Goal: Task Accomplishment & Management: Use online tool/utility

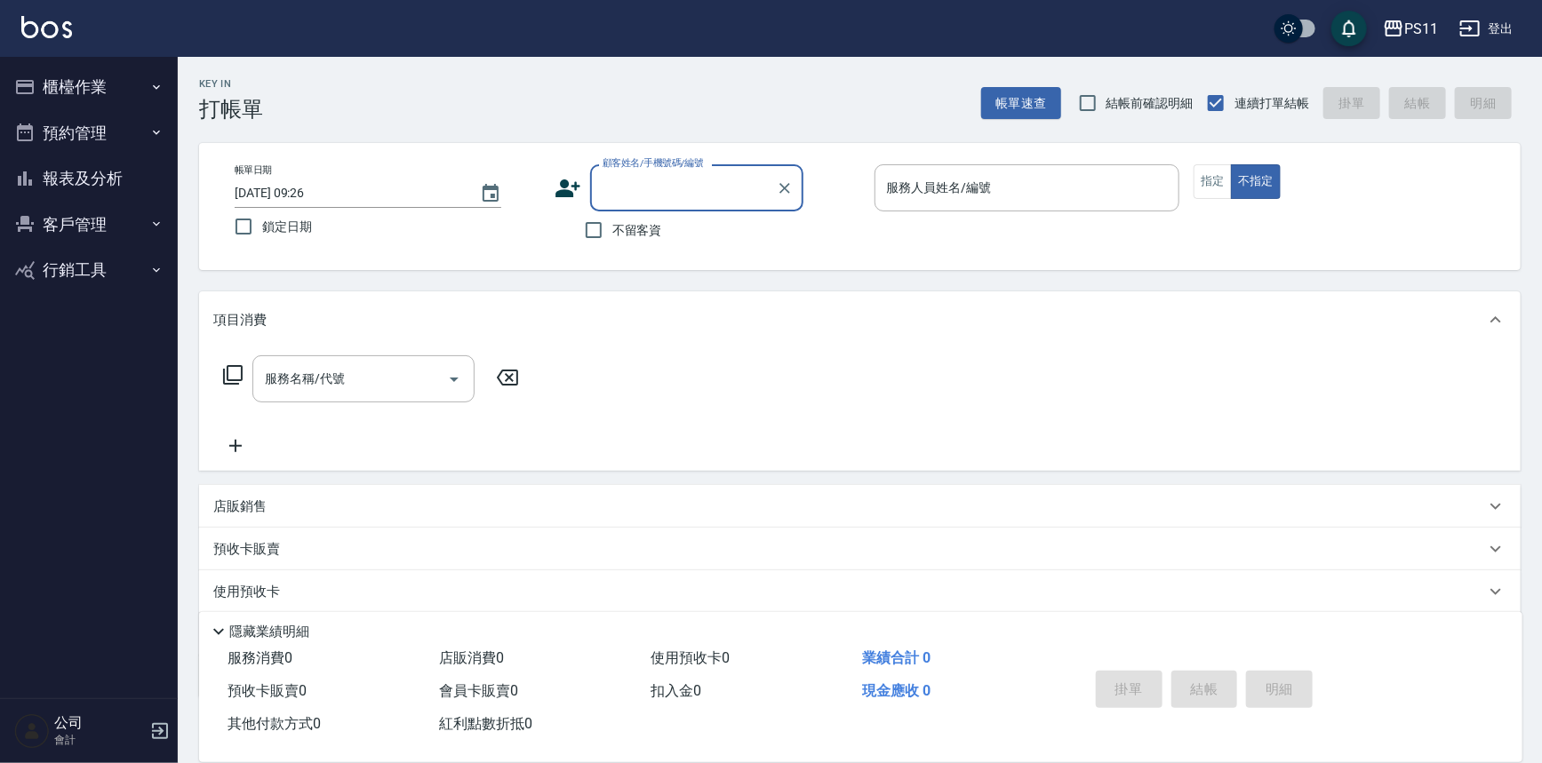
click at [89, 97] on button "櫃檯作業" at bounding box center [89, 87] width 164 height 46
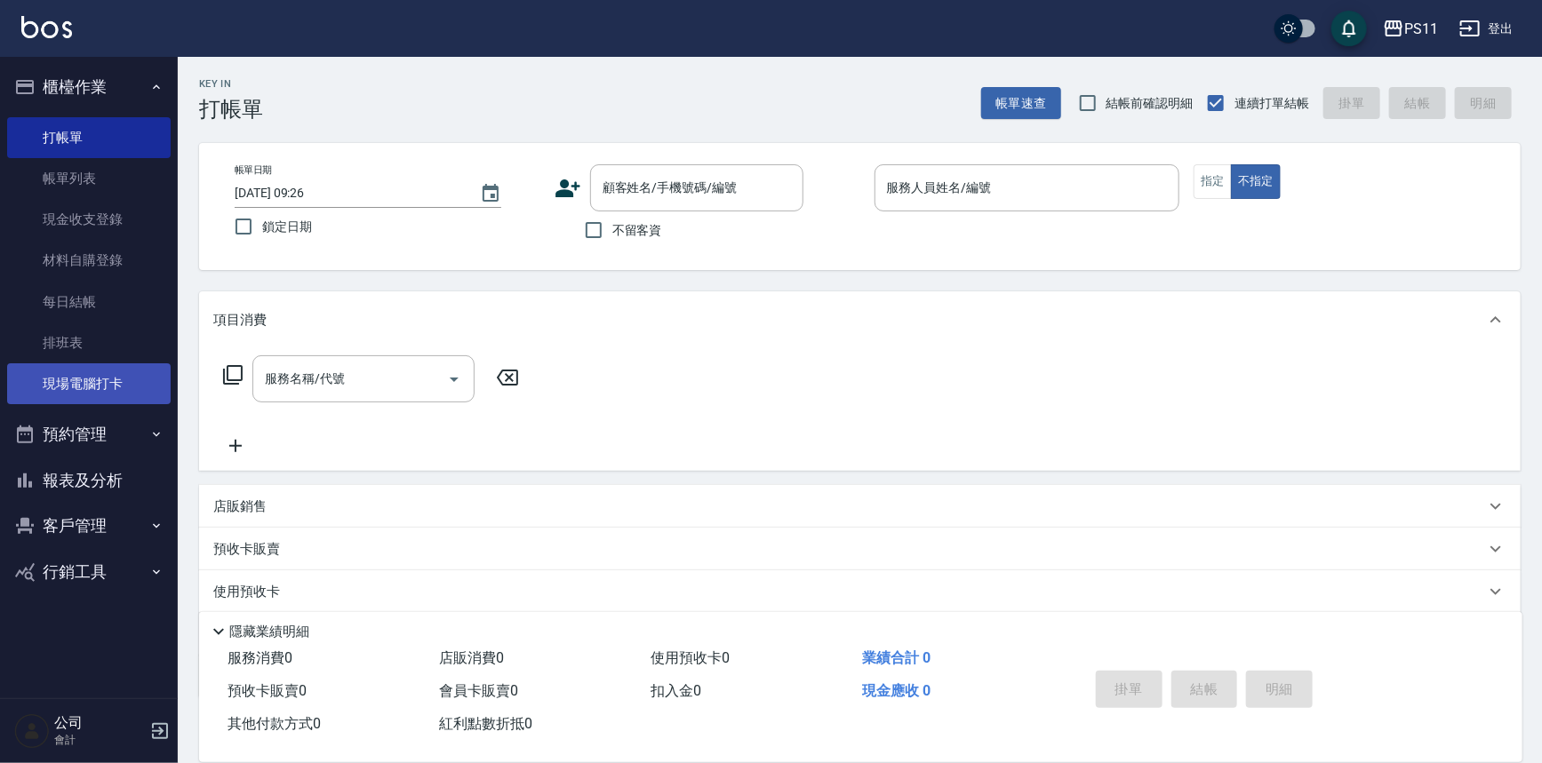
click at [128, 384] on link "現場電腦打卡" at bounding box center [89, 384] width 164 height 41
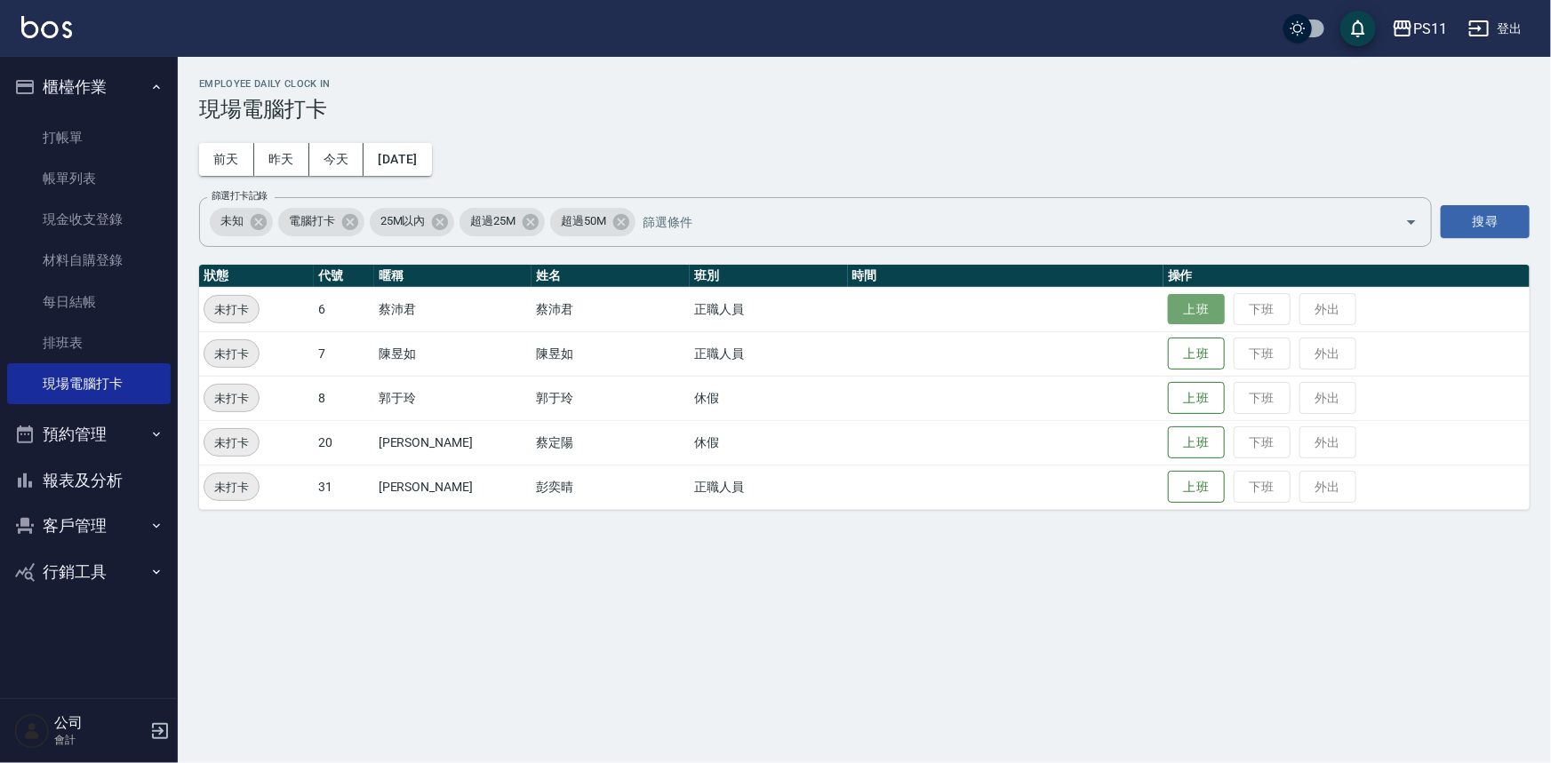
click at [1197, 308] on button "上班" at bounding box center [1196, 309] width 57 height 31
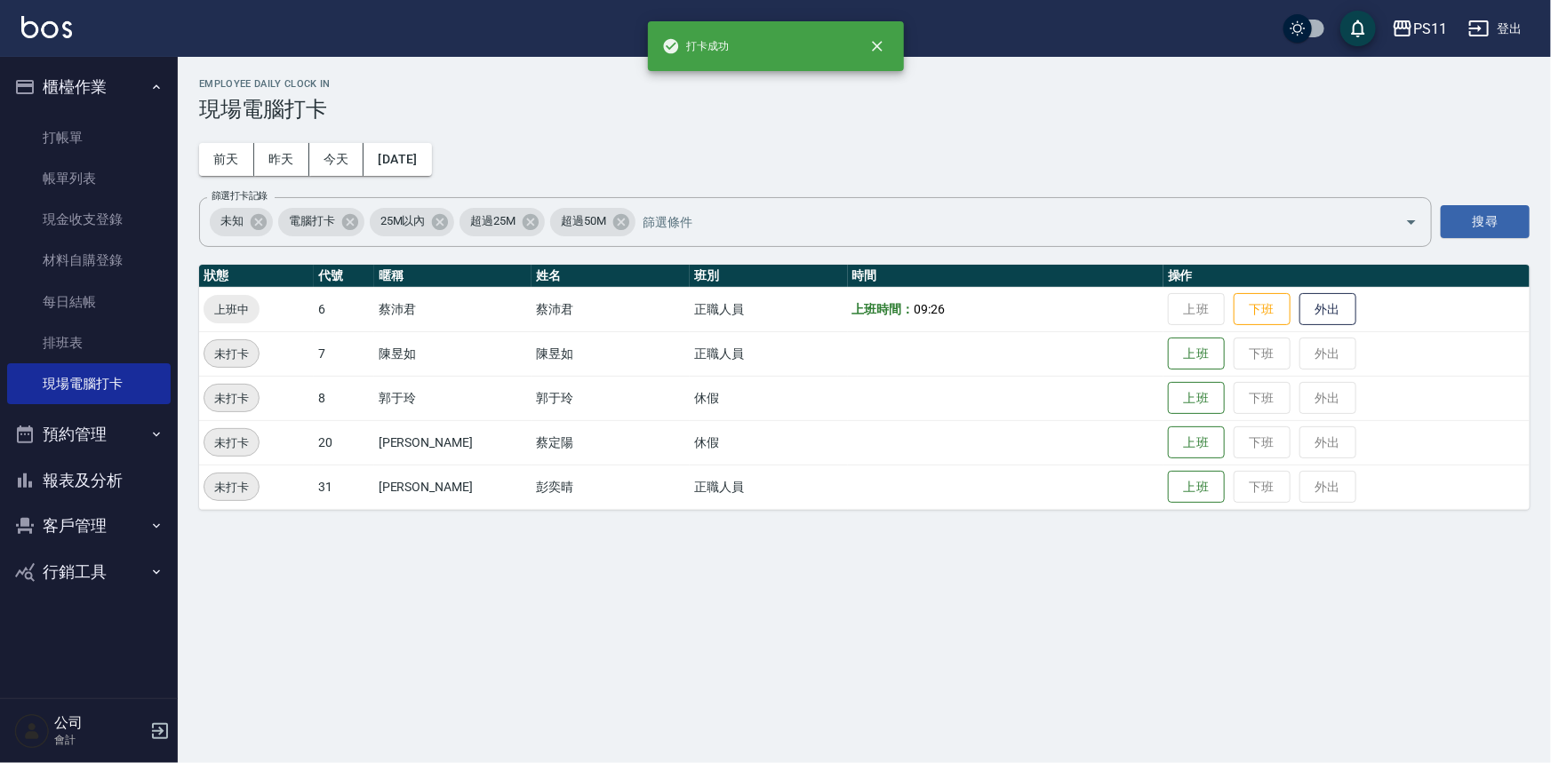
click at [132, 464] on button "報表及分析" at bounding box center [89, 481] width 164 height 46
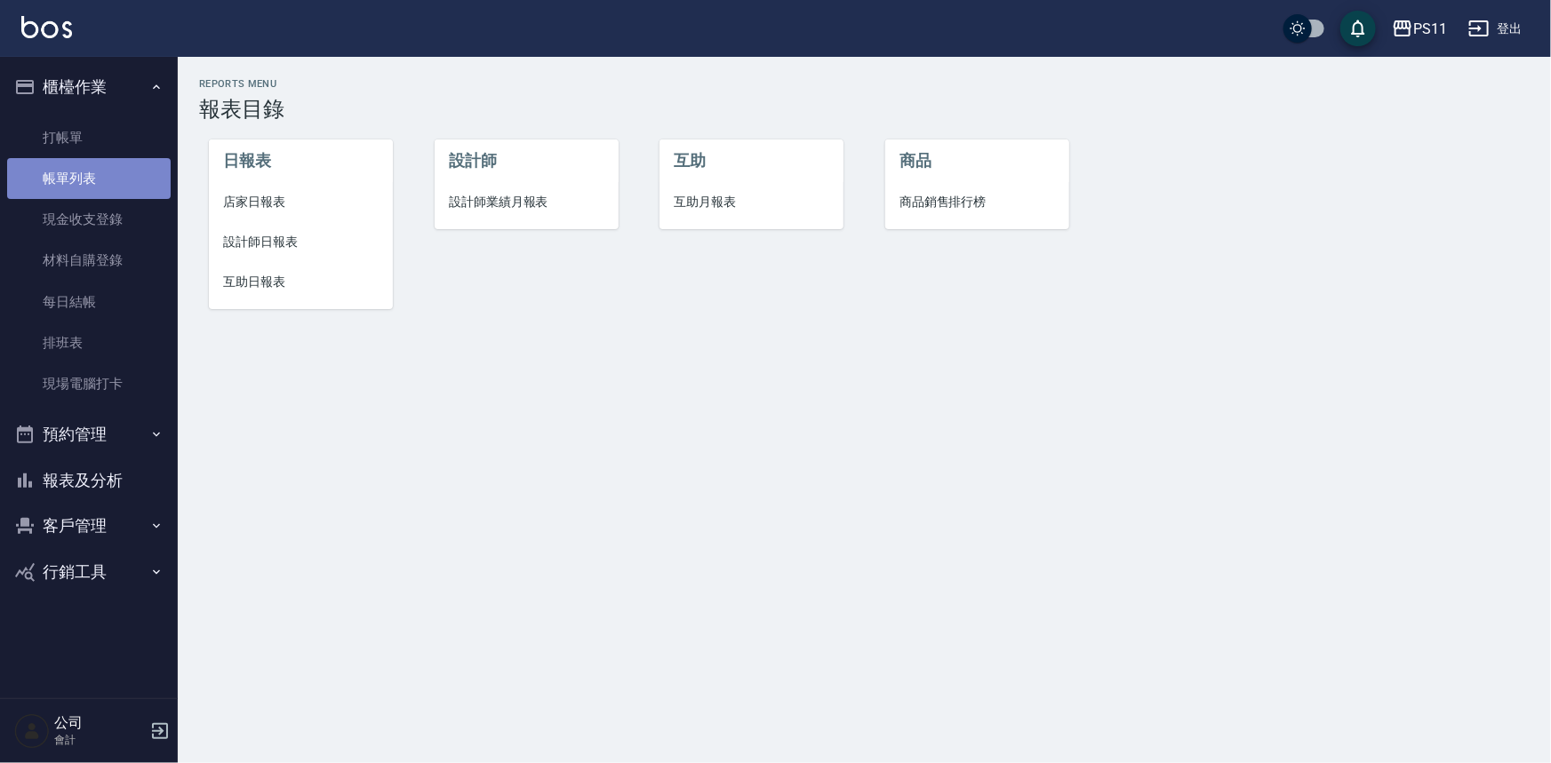
click at [90, 186] on link "帳單列表" at bounding box center [89, 178] width 164 height 41
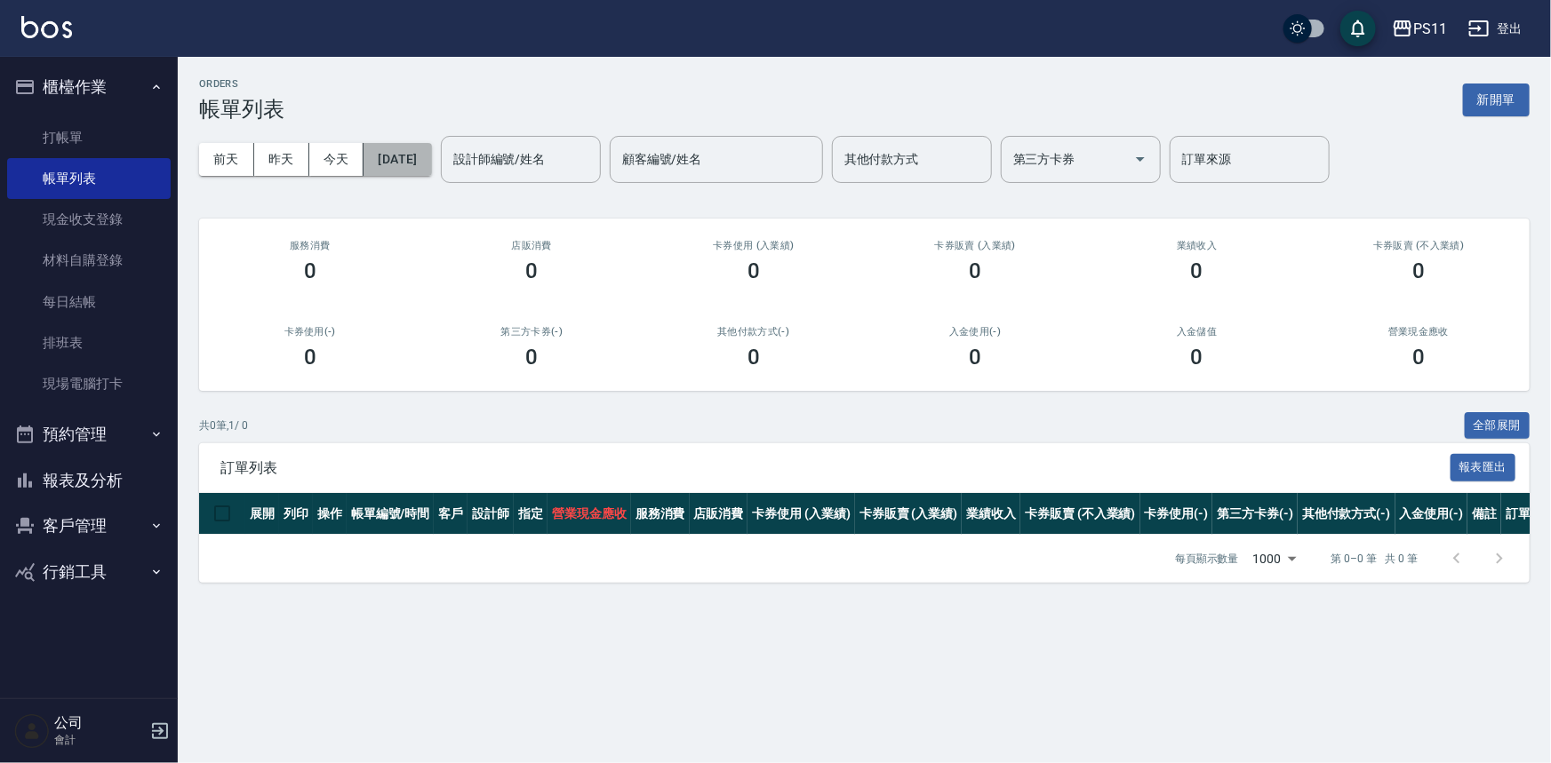
click at [431, 161] on button "[DATE]" at bounding box center [398, 159] width 68 height 33
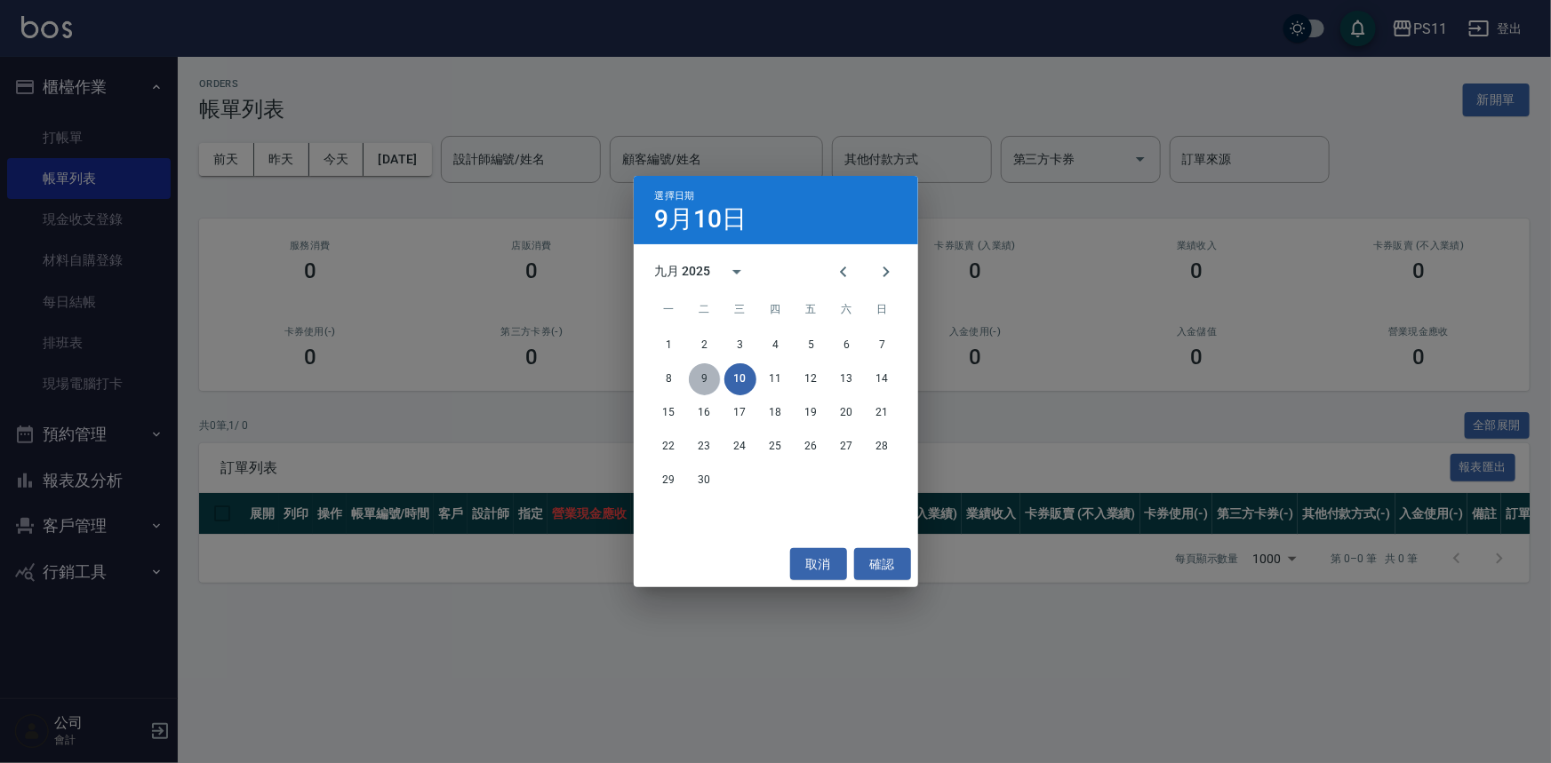
click at [717, 369] on button "9" at bounding box center [705, 380] width 32 height 32
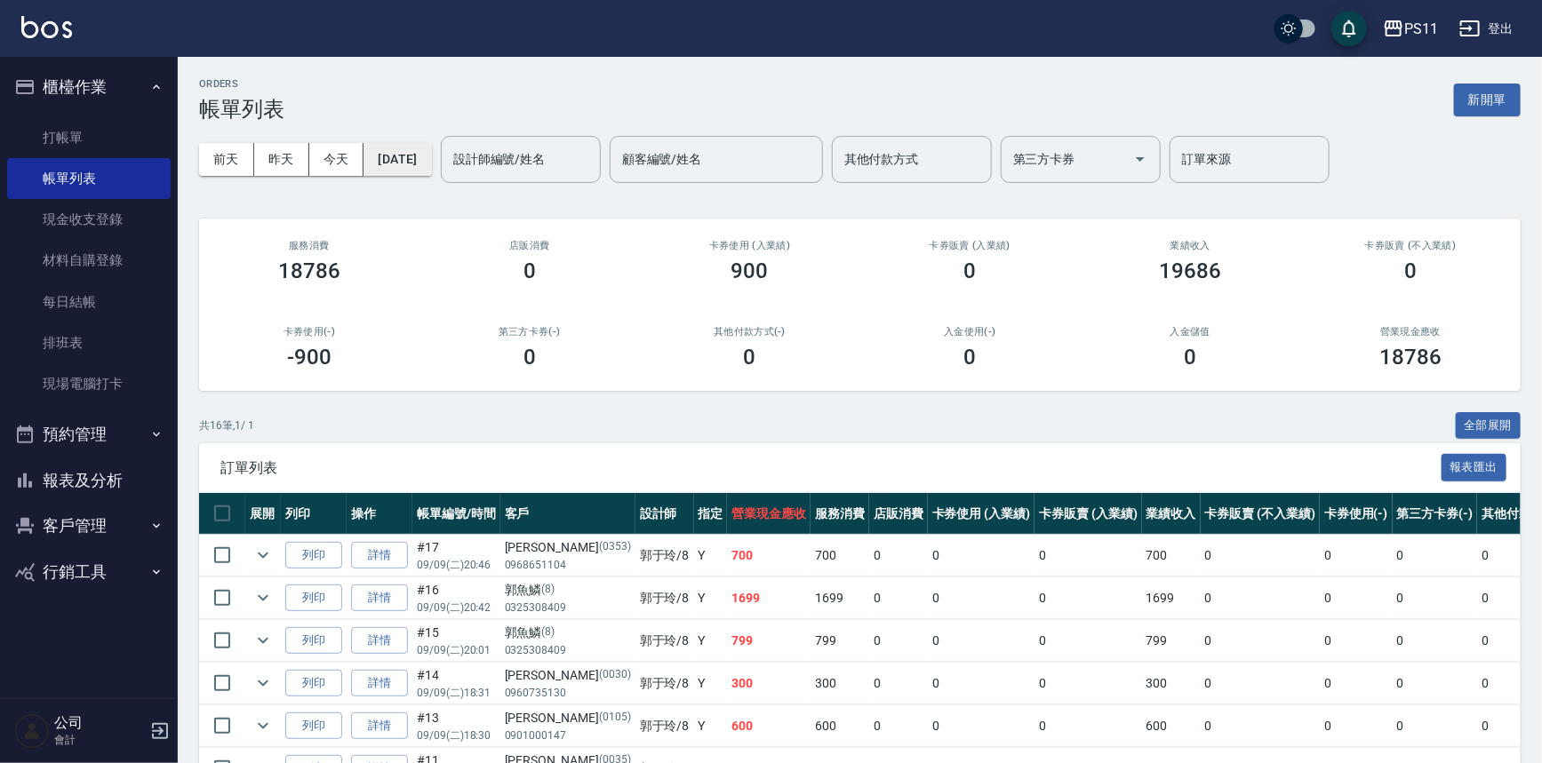
click at [431, 160] on button "[DATE]" at bounding box center [398, 159] width 68 height 33
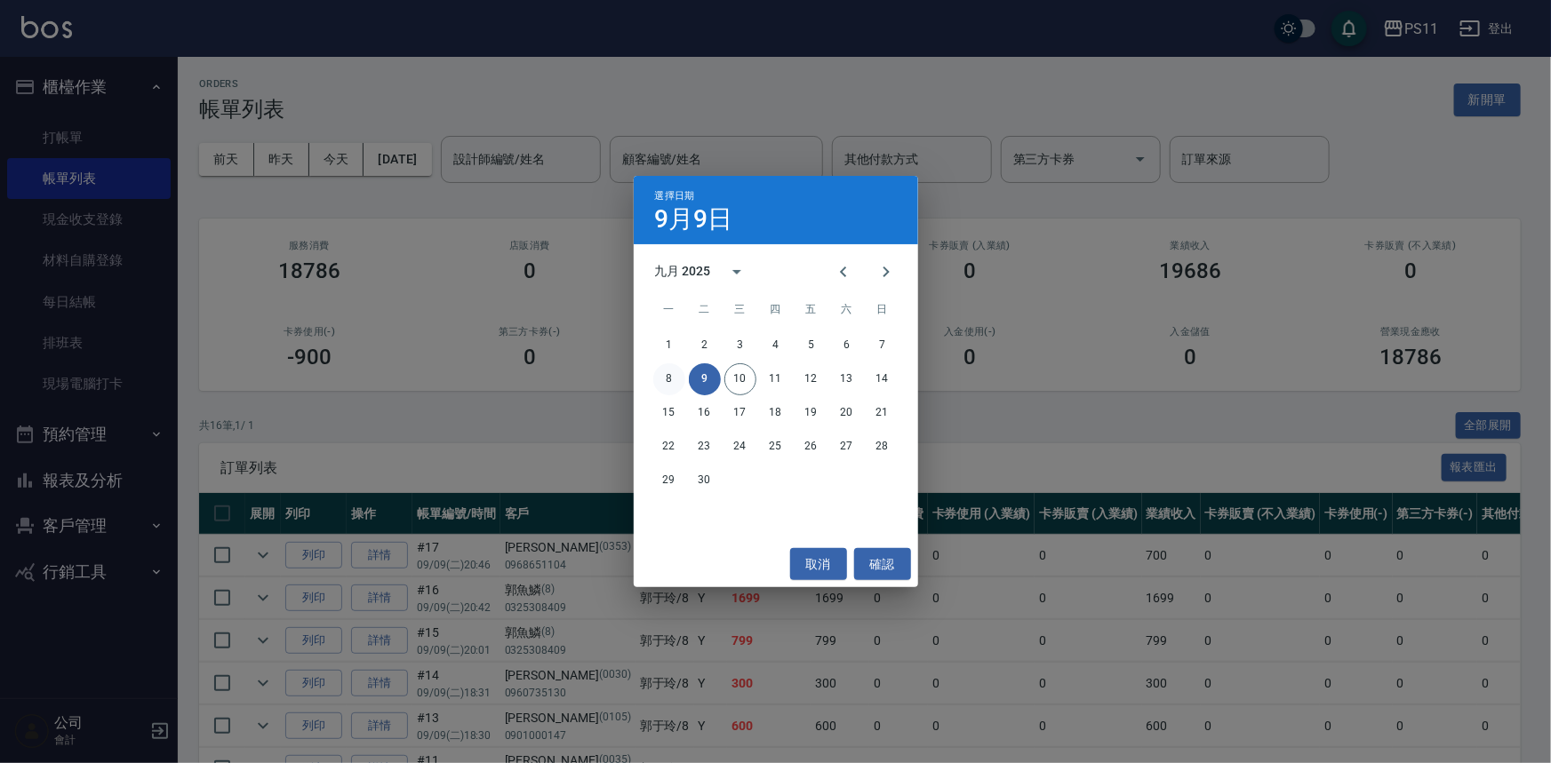
click at [678, 380] on button "8" at bounding box center [669, 380] width 32 height 32
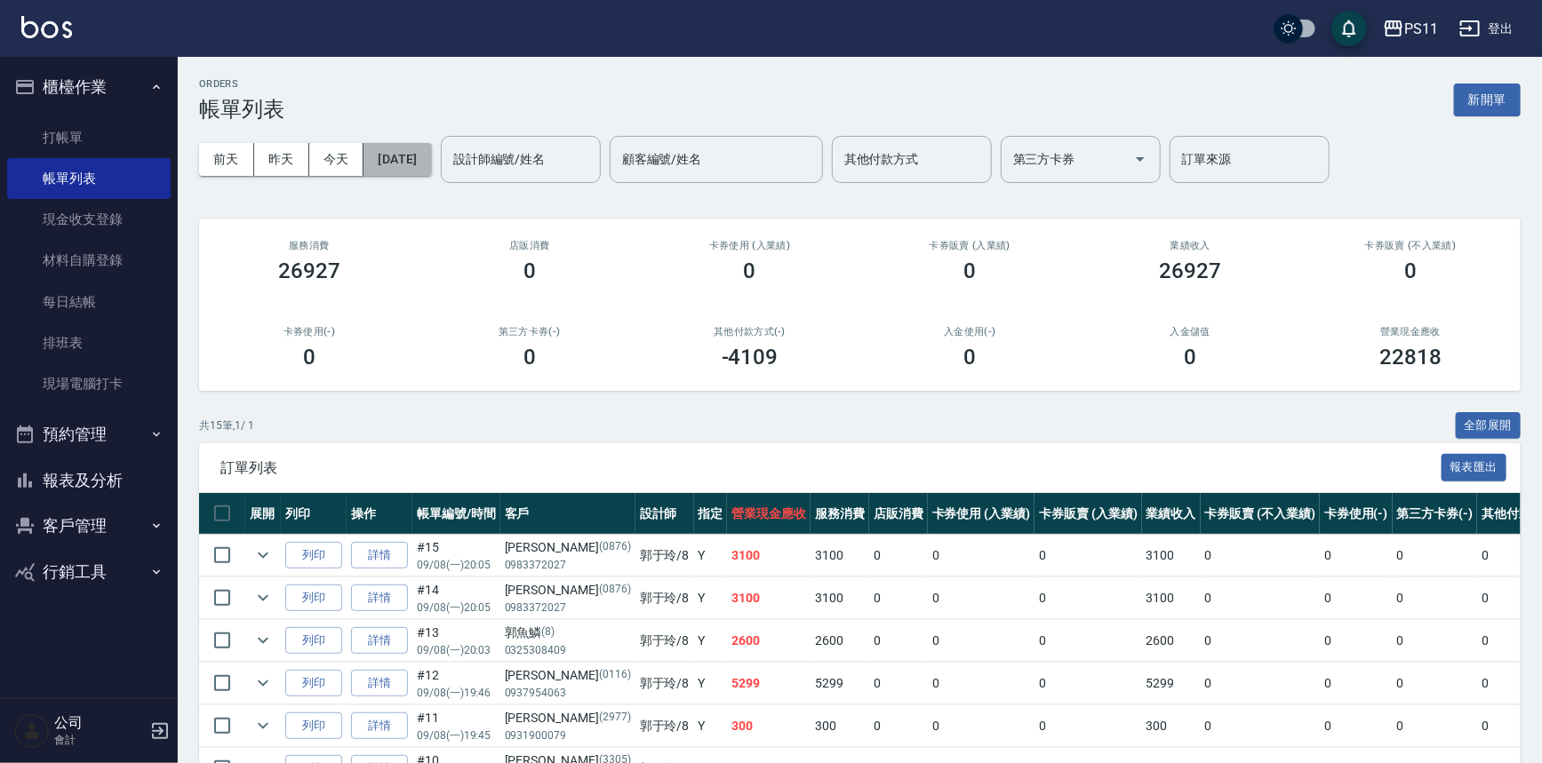
click at [431, 160] on button "[DATE]" at bounding box center [398, 159] width 68 height 33
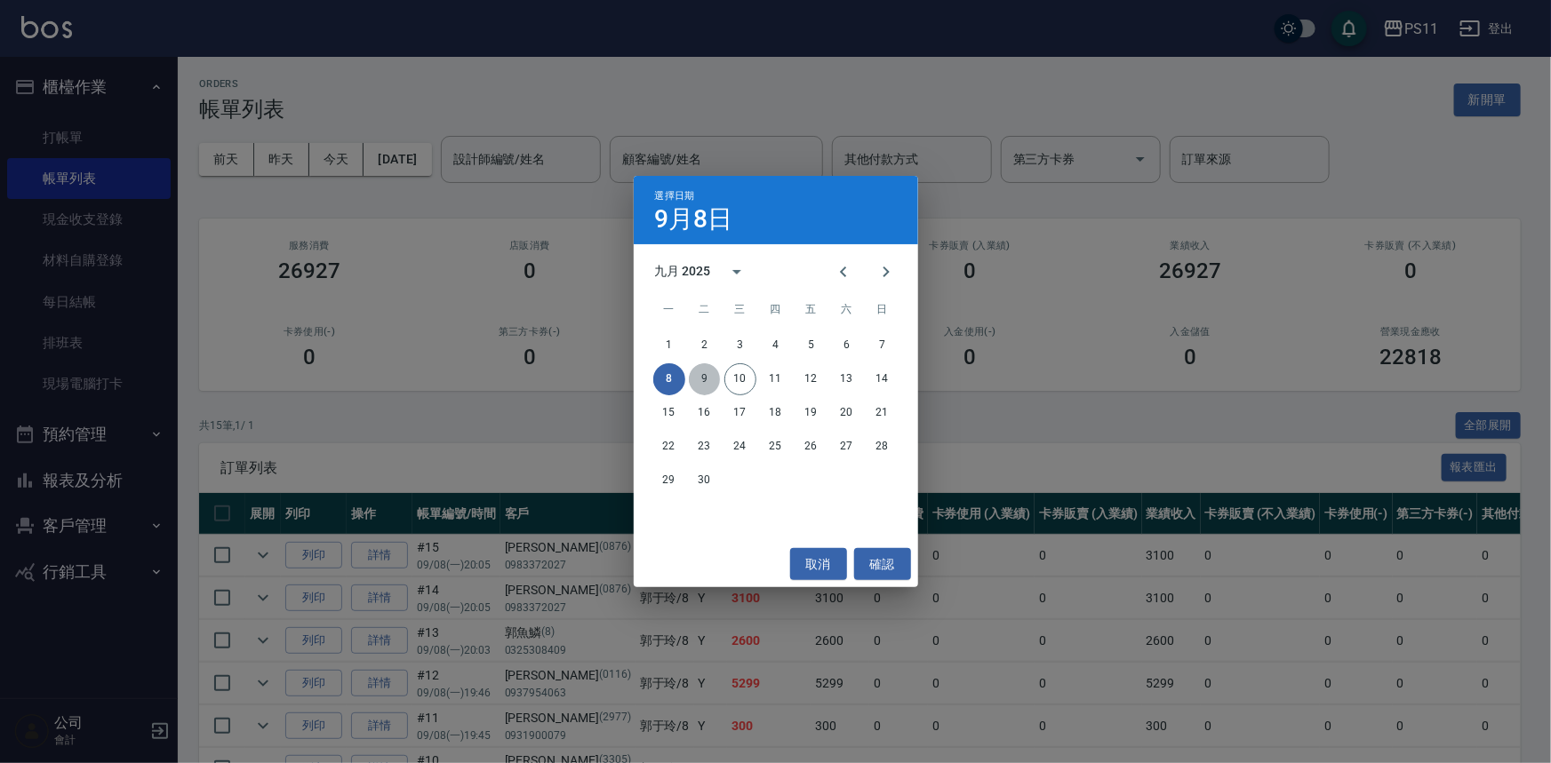
click at [698, 380] on button "9" at bounding box center [705, 380] width 32 height 32
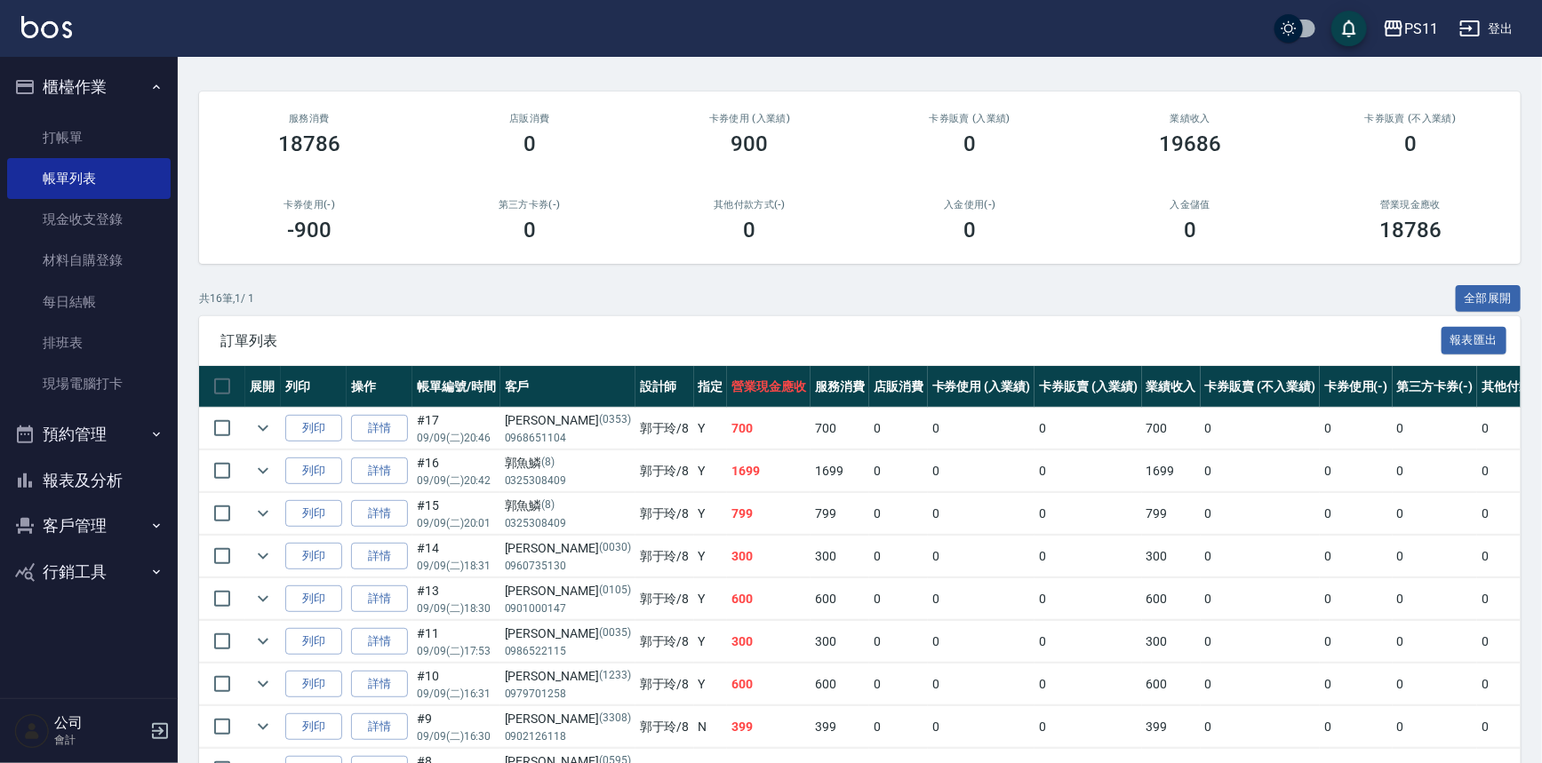
scroll to position [46, 0]
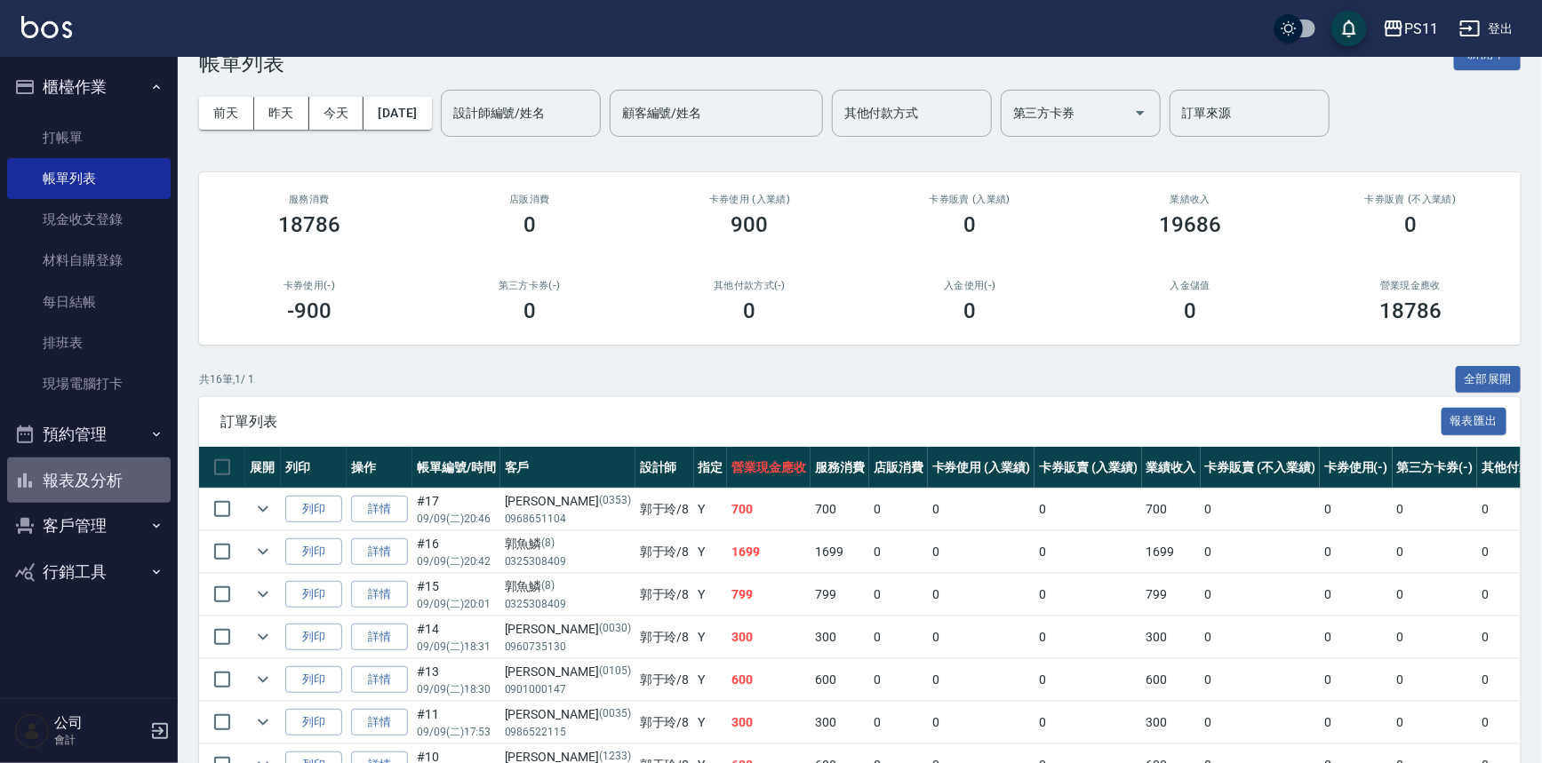
click at [117, 461] on button "報表及分析" at bounding box center [89, 481] width 164 height 46
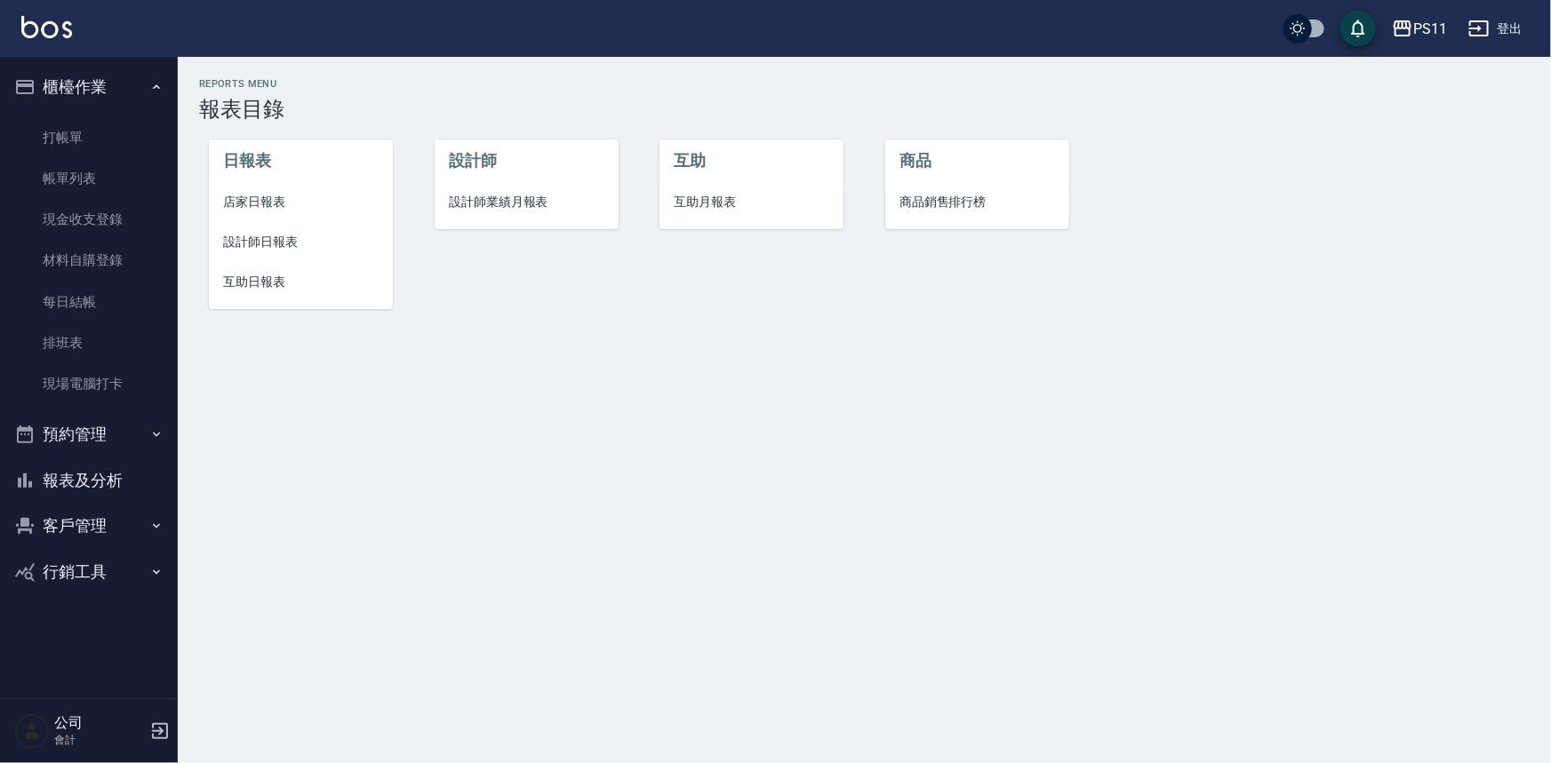
click at [279, 251] on span "設計師日報表" at bounding box center [301, 242] width 156 height 19
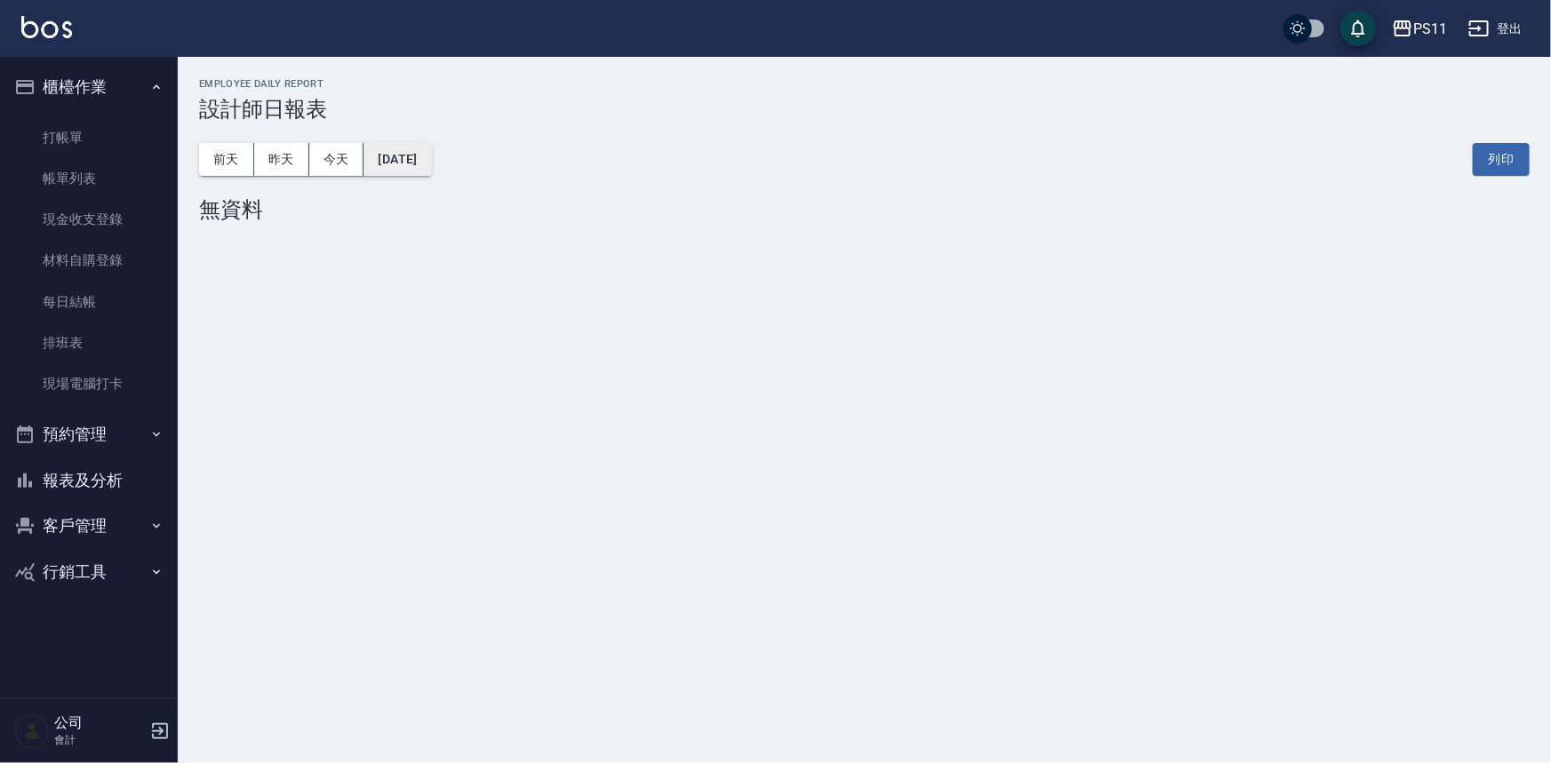
click at [431, 163] on button "[DATE]" at bounding box center [398, 159] width 68 height 33
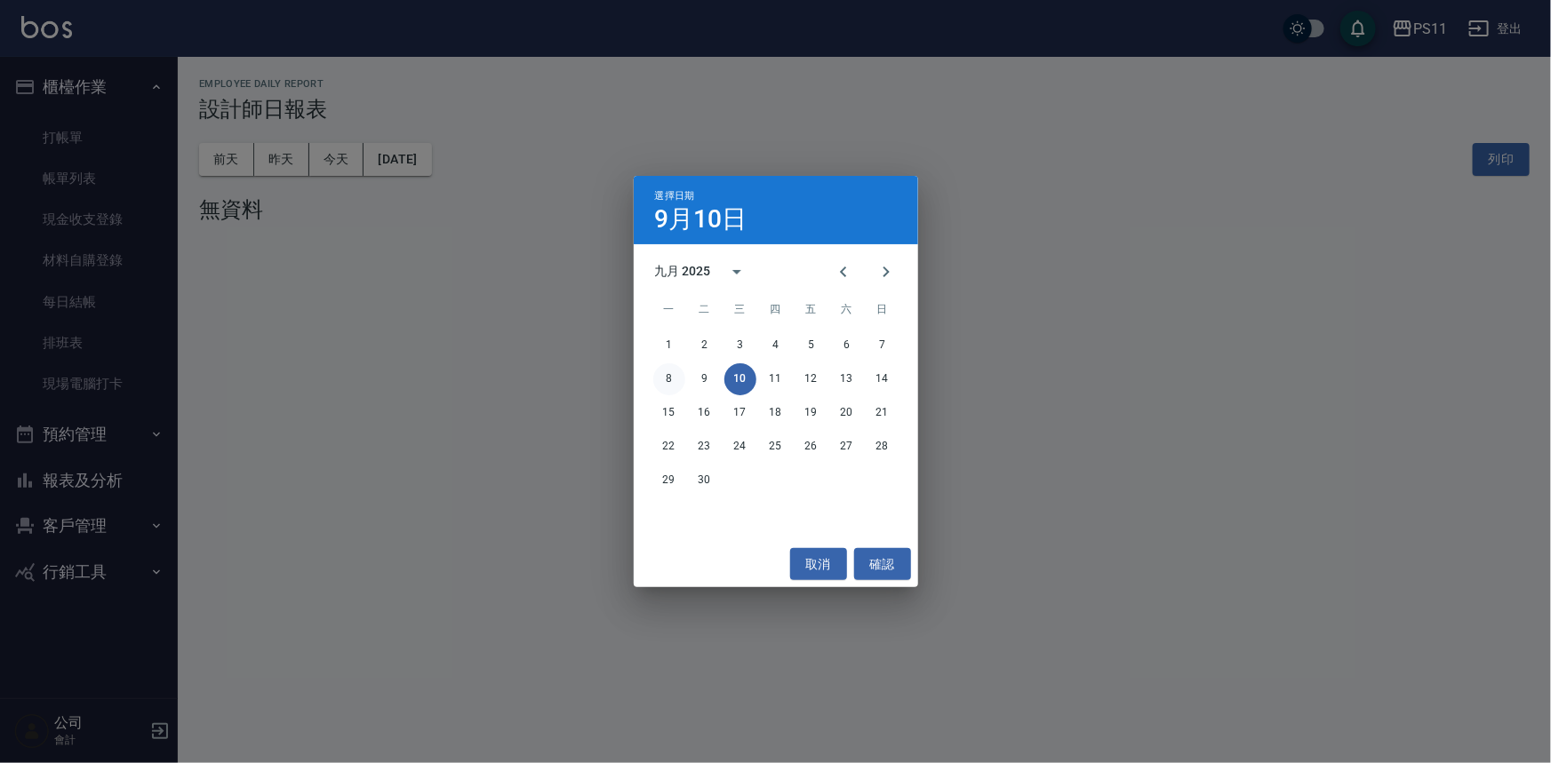
click at [658, 389] on button "8" at bounding box center [669, 380] width 32 height 32
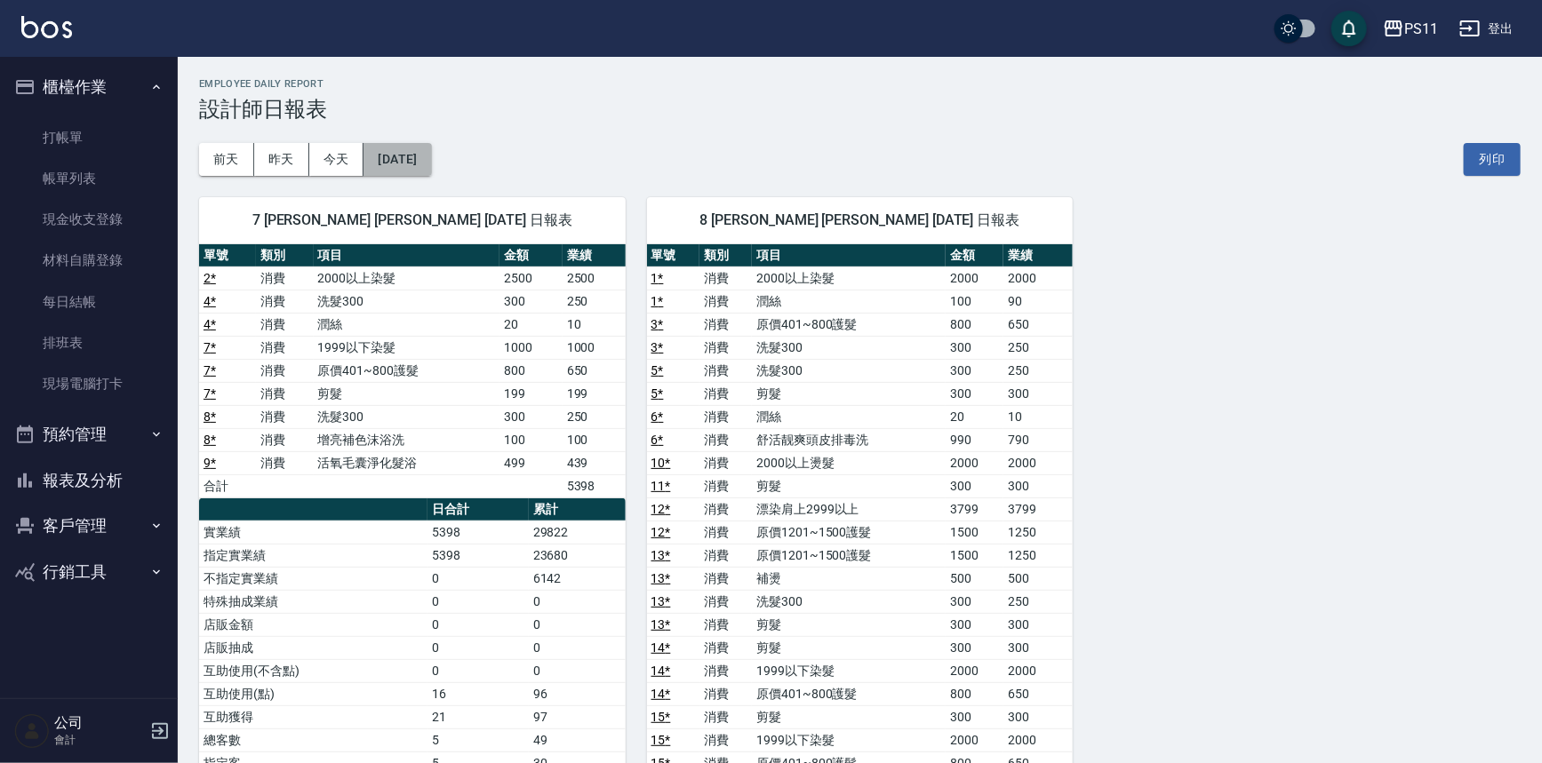
click at [415, 151] on button "[DATE]" at bounding box center [398, 159] width 68 height 33
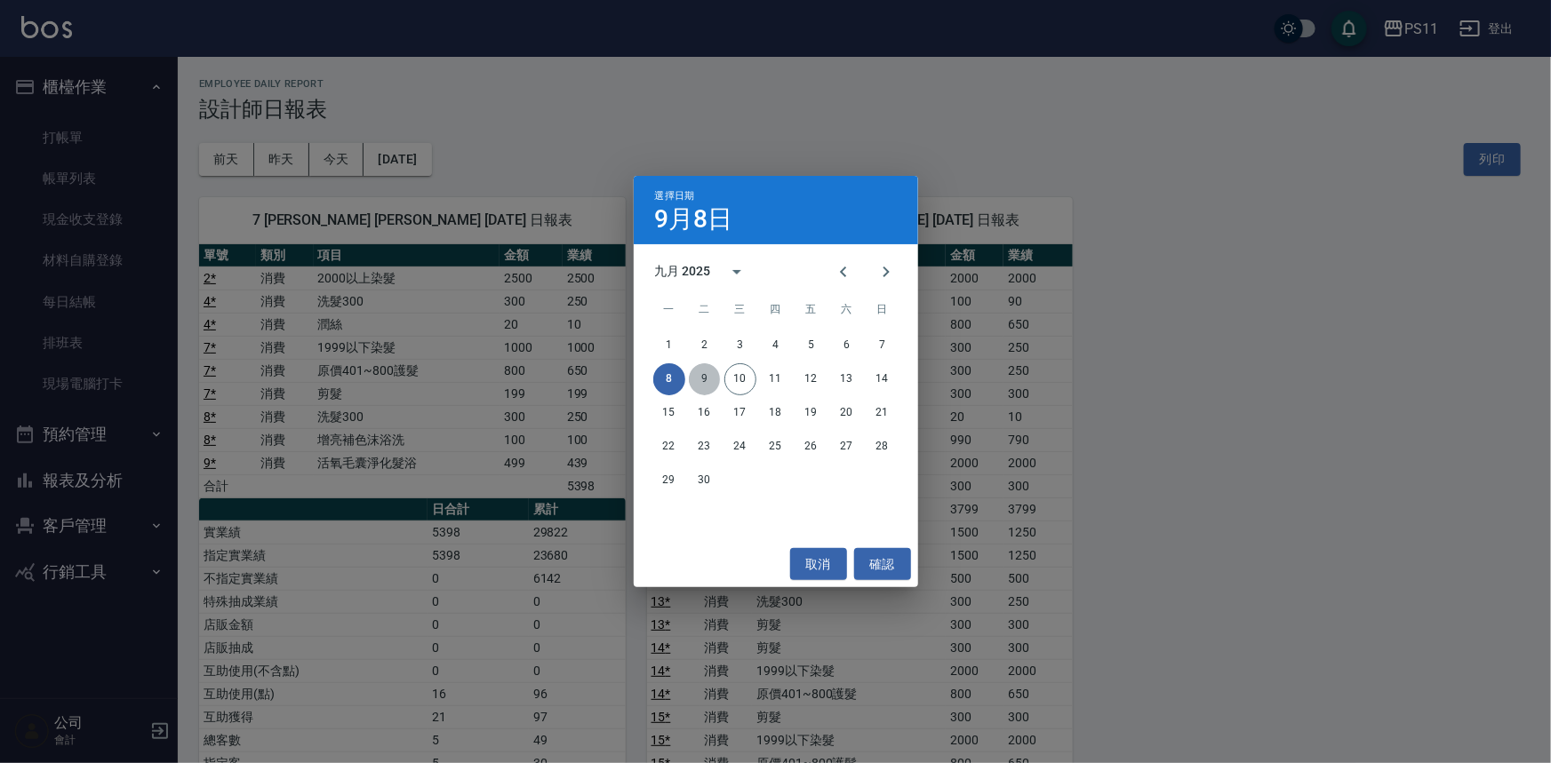
click at [711, 386] on button "9" at bounding box center [705, 380] width 32 height 32
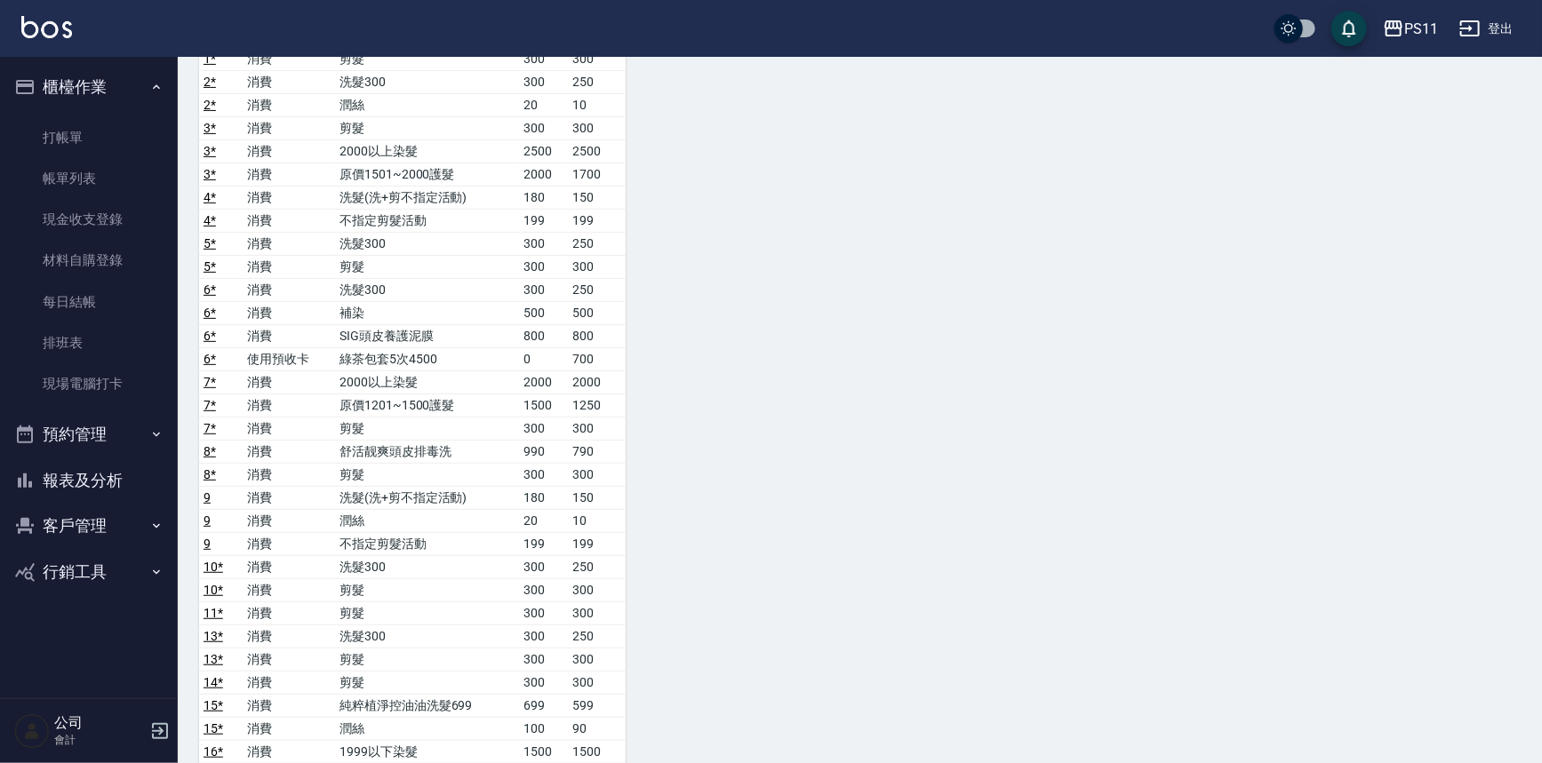
scroll to position [242, 0]
click at [126, 385] on link "現場電腦打卡" at bounding box center [89, 384] width 164 height 41
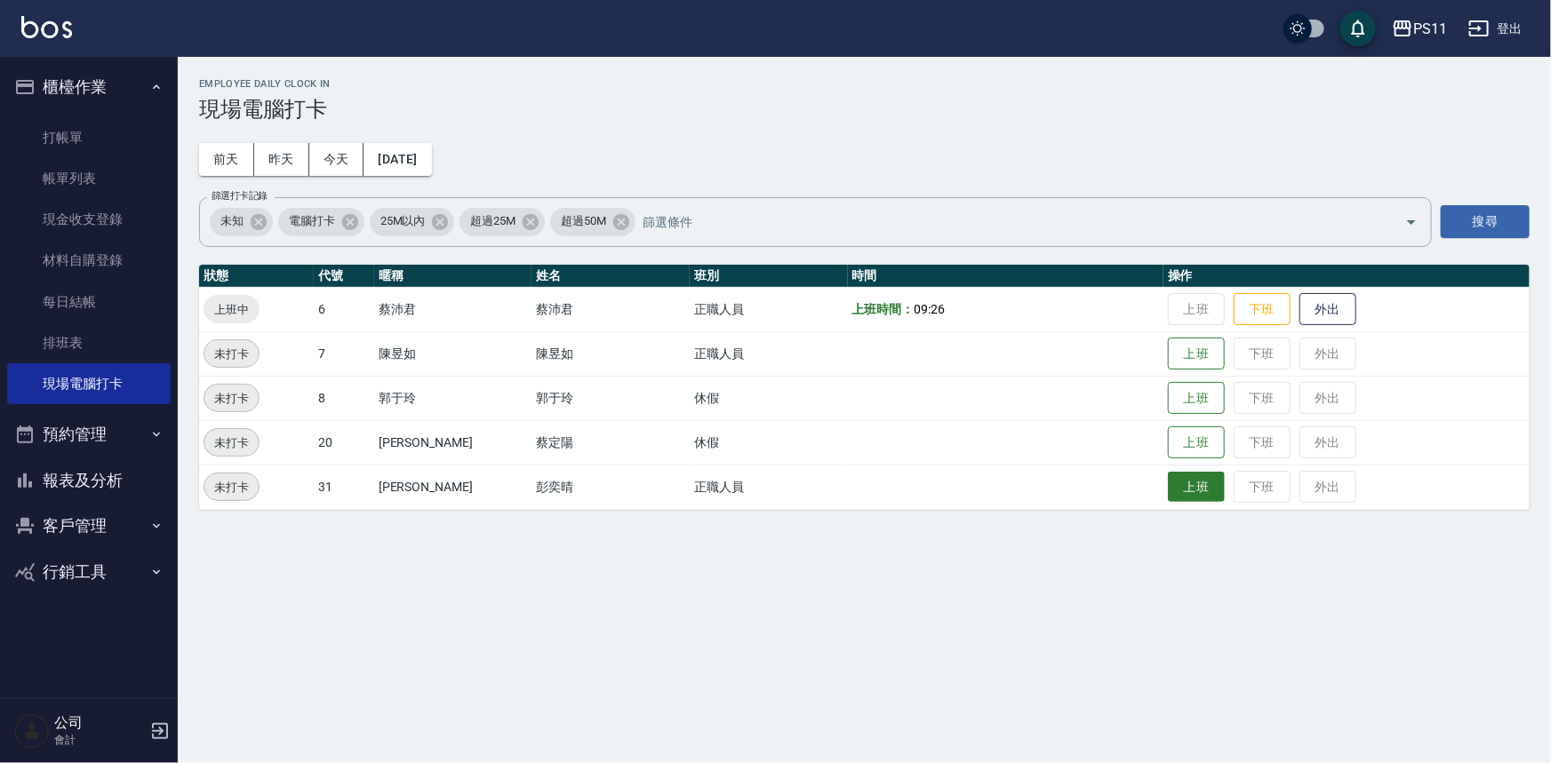
click at [1171, 491] on button "上班" at bounding box center [1196, 487] width 57 height 31
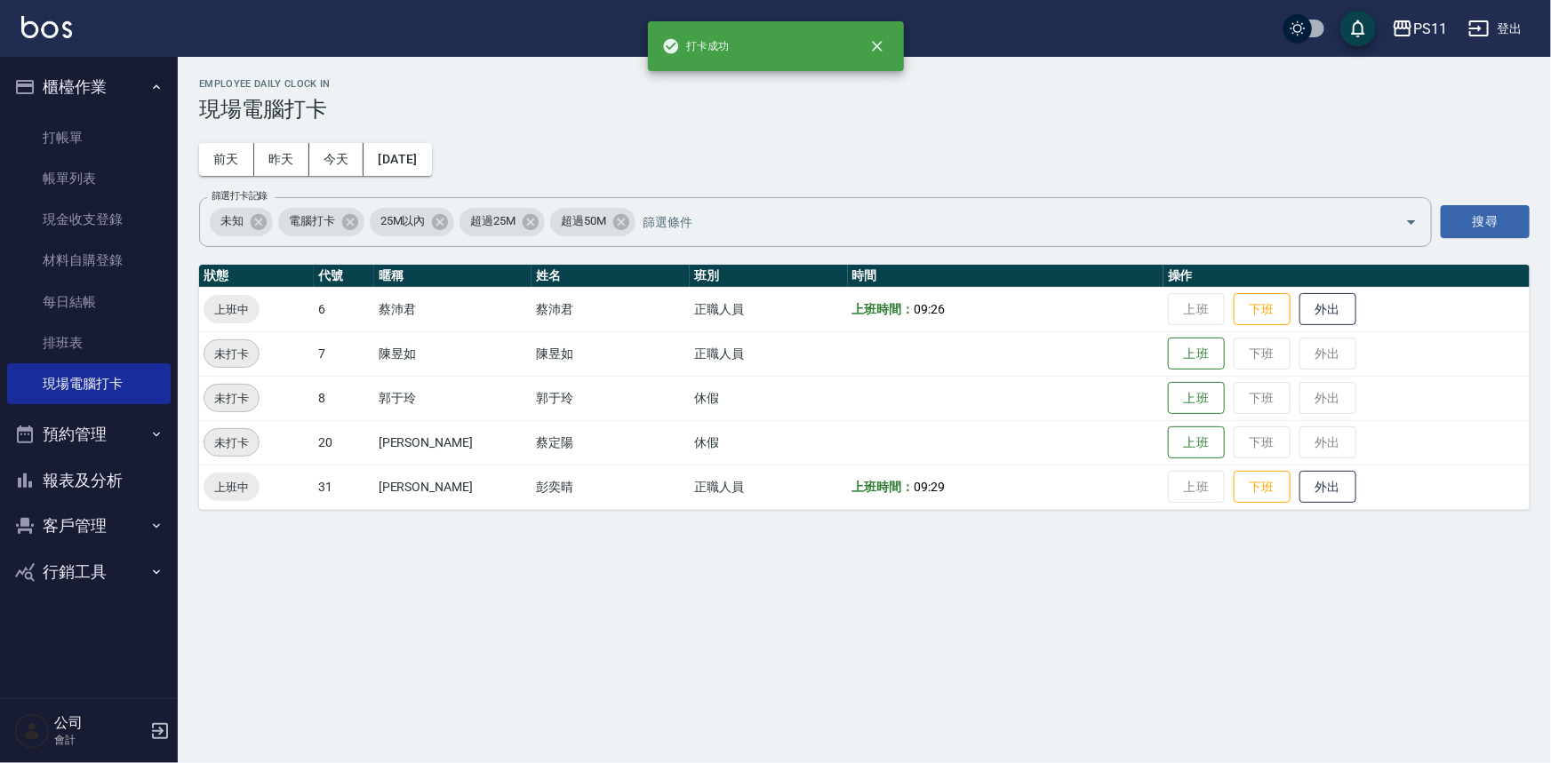
click at [142, 473] on button "報表及分析" at bounding box center [89, 481] width 164 height 46
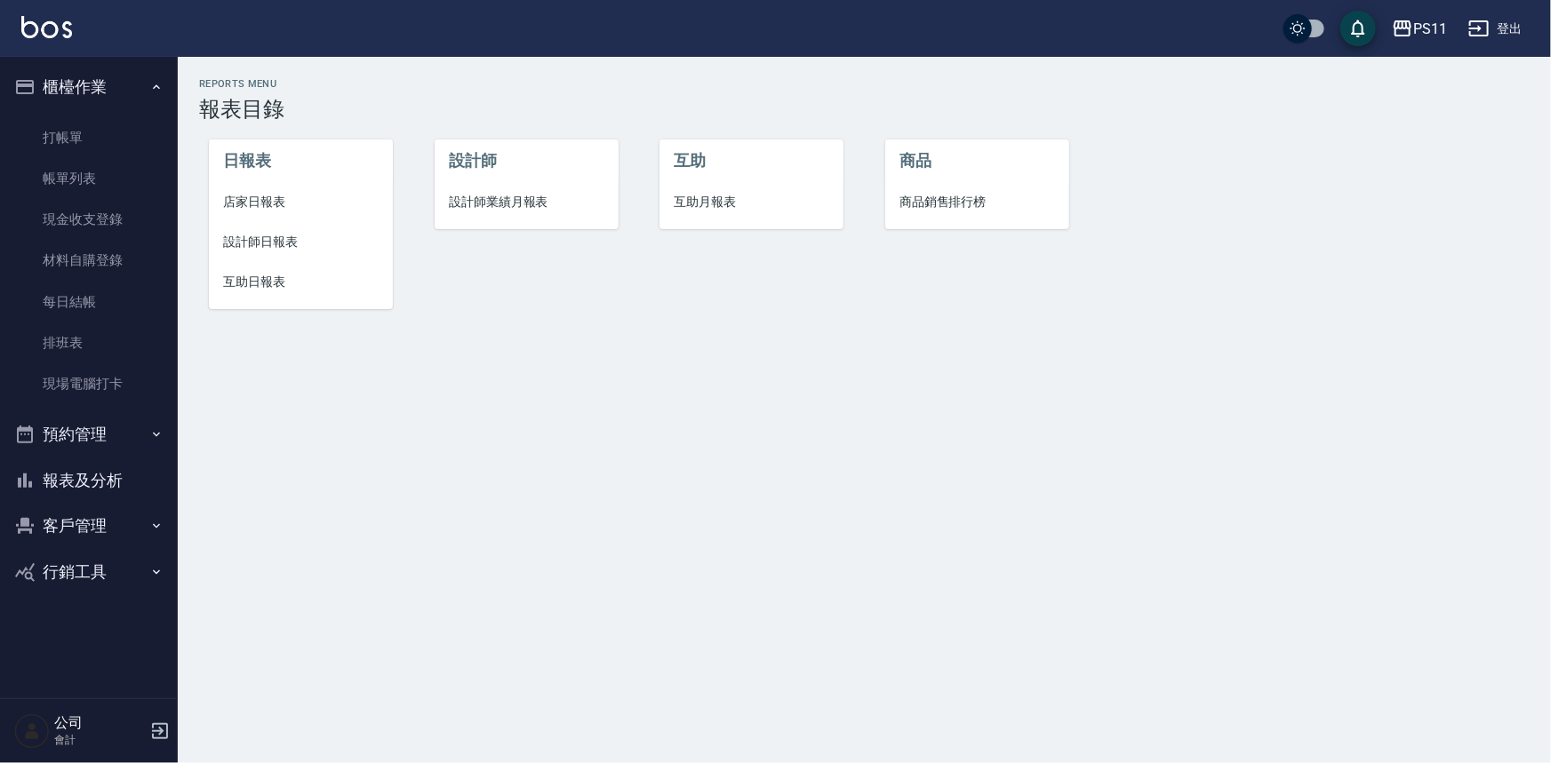
click at [269, 284] on span "互助日報表" at bounding box center [301, 282] width 156 height 19
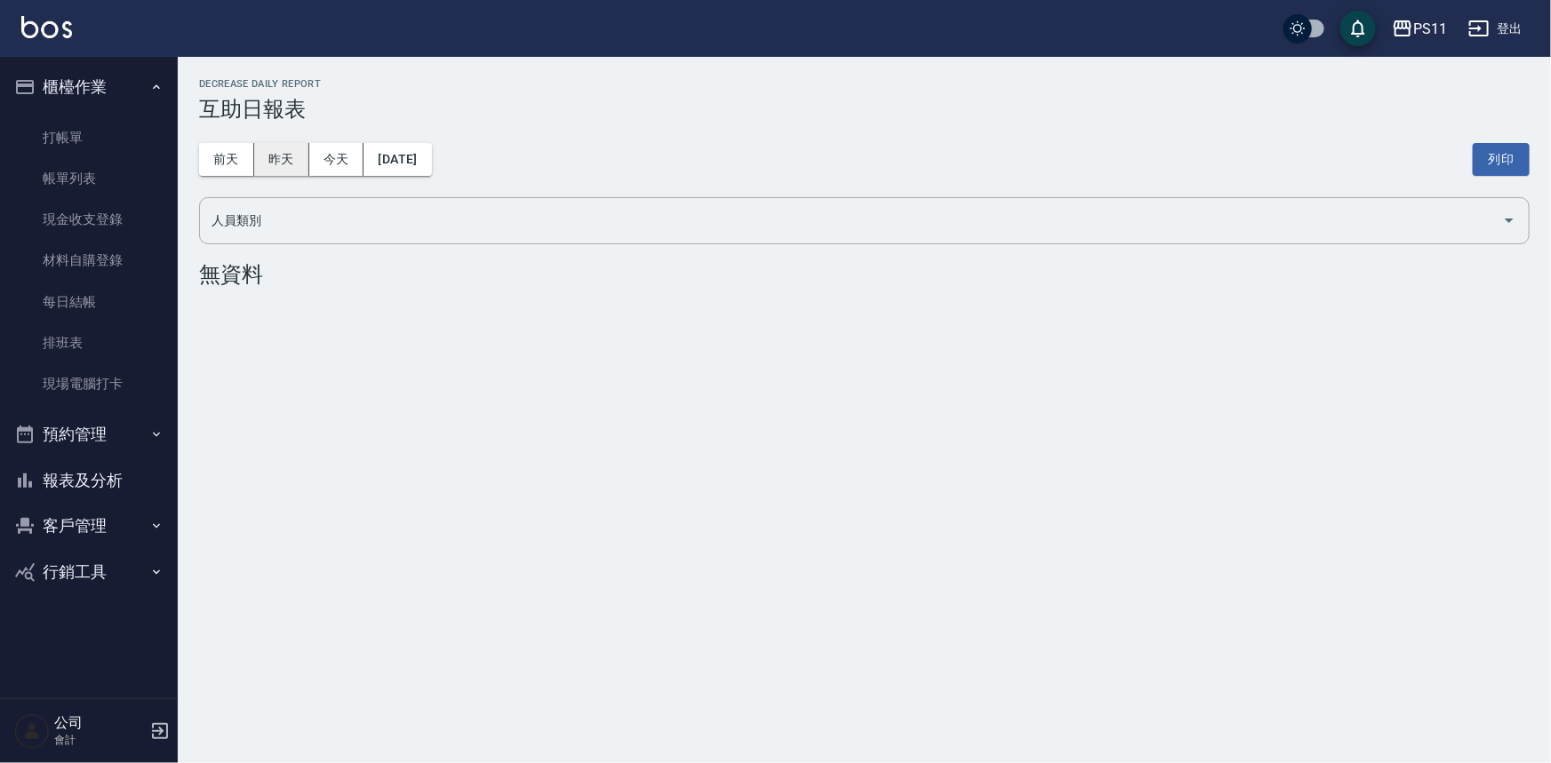
click at [282, 151] on button "昨天" at bounding box center [281, 159] width 55 height 33
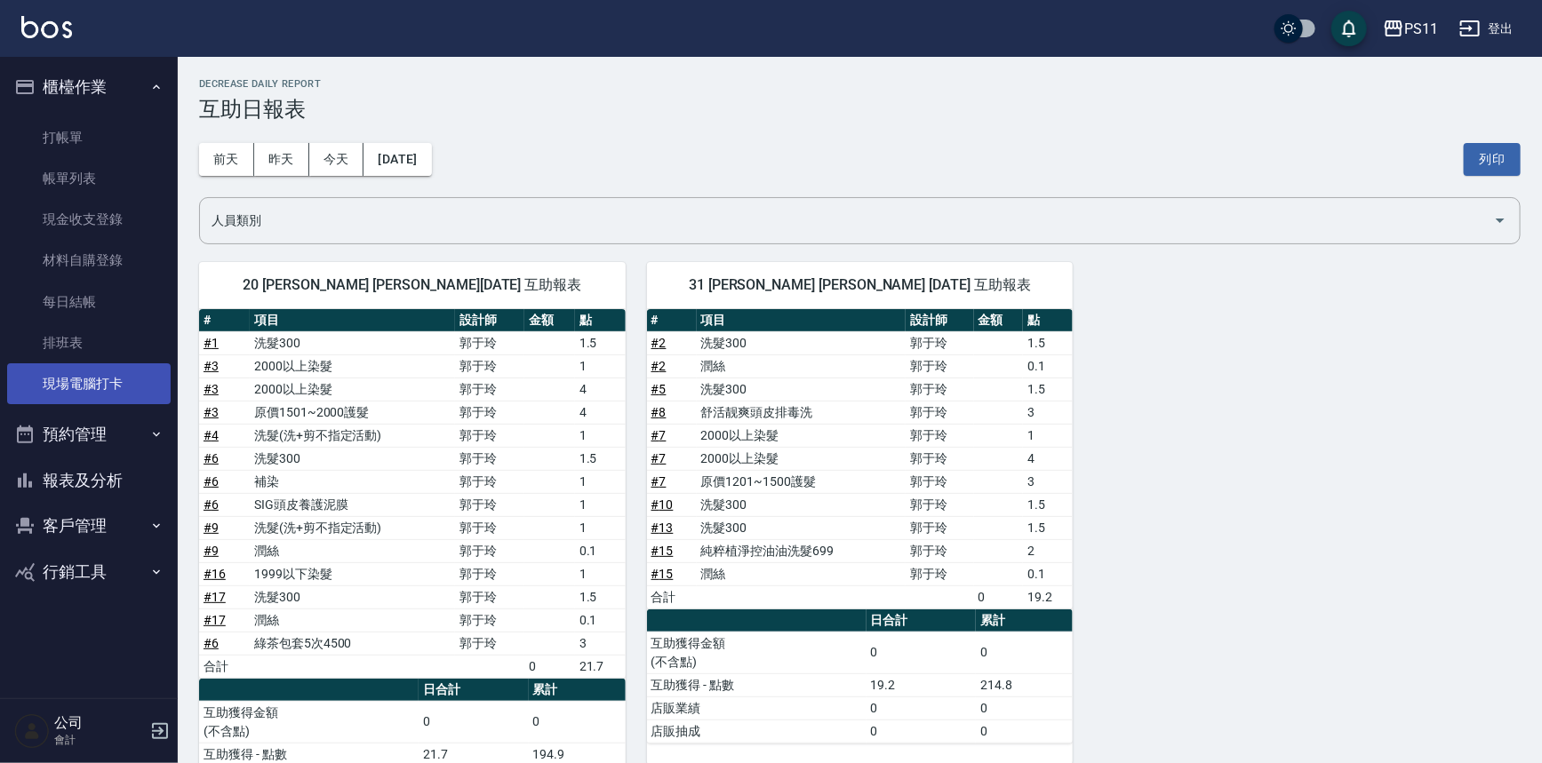
click at [132, 386] on link "現場電腦打卡" at bounding box center [89, 384] width 164 height 41
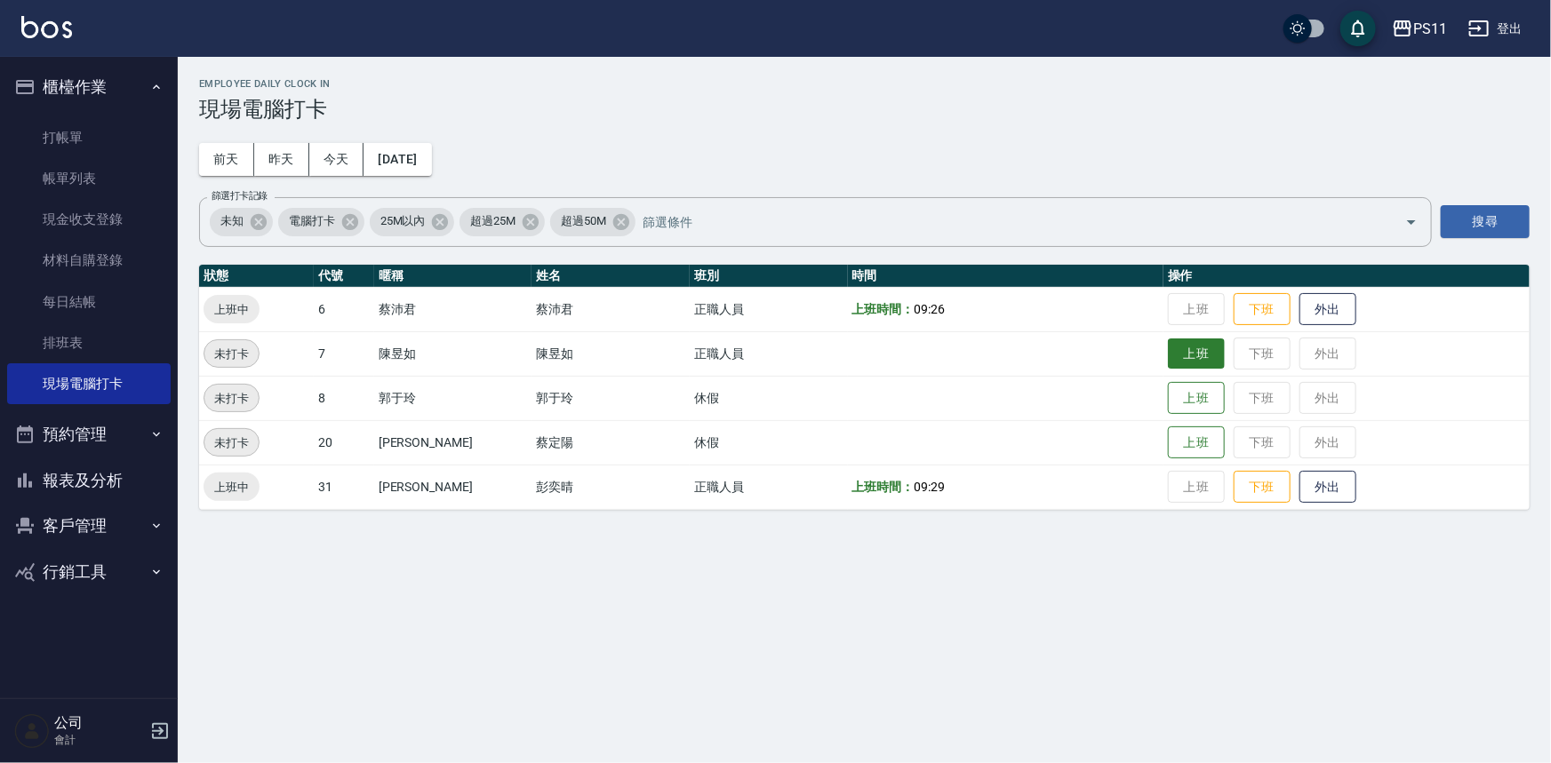
click at [1191, 356] on button "上班" at bounding box center [1196, 354] width 57 height 31
